Goal: Navigation & Orientation: Find specific page/section

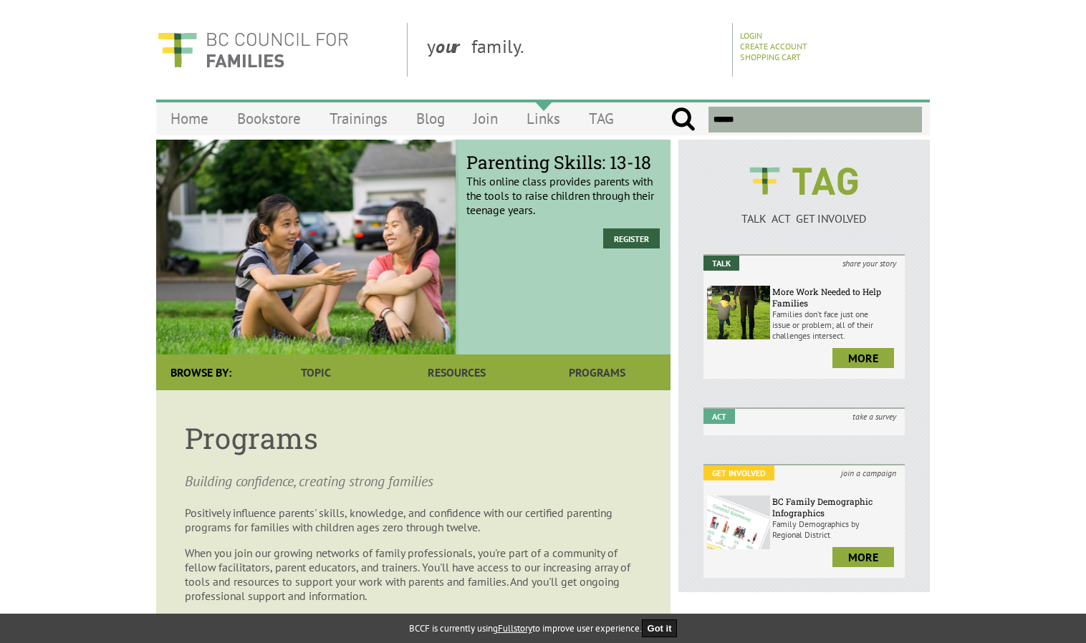
click at [534, 122] on link "Links" at bounding box center [543, 119] width 62 height 34
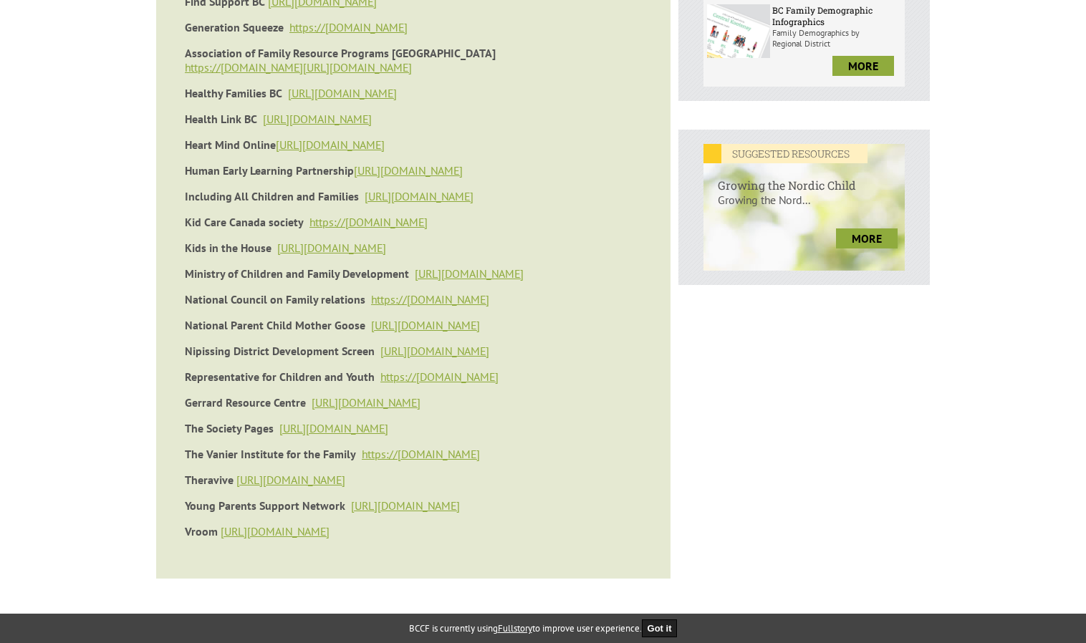
scroll to position [489, 0]
